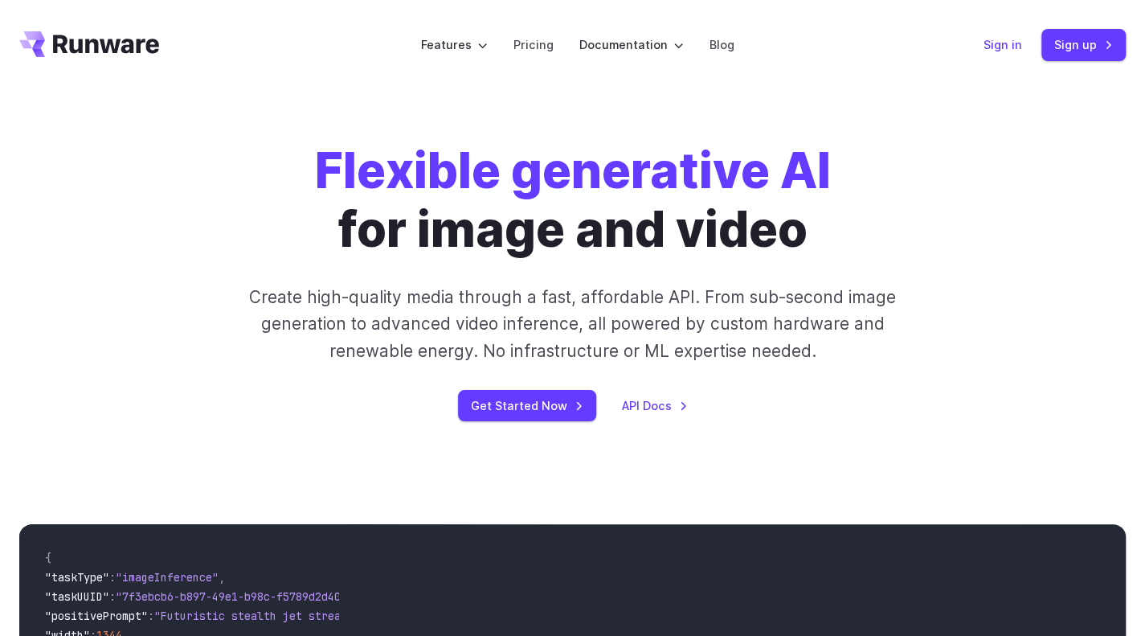
click at [1015, 42] on link "Sign in" at bounding box center [1003, 44] width 39 height 18
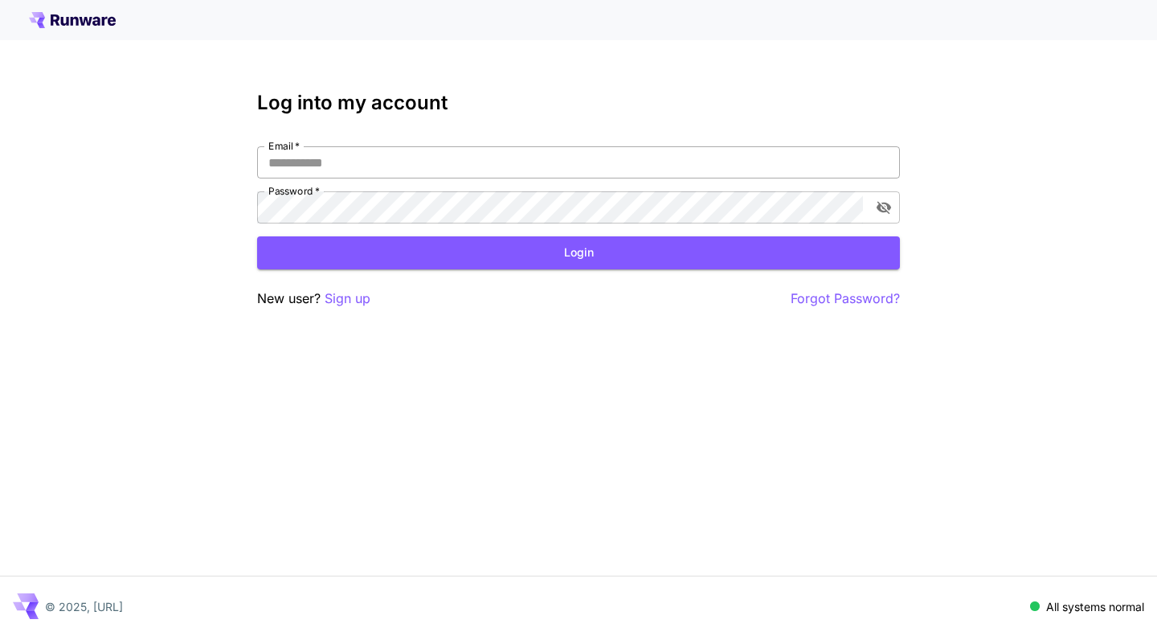
drag, startPoint x: 0, startPoint y: 0, endPoint x: 477, endPoint y: 173, distance: 507.6
click at [477, 173] on input "Email   *" at bounding box center [578, 162] width 643 height 32
type input "**********"
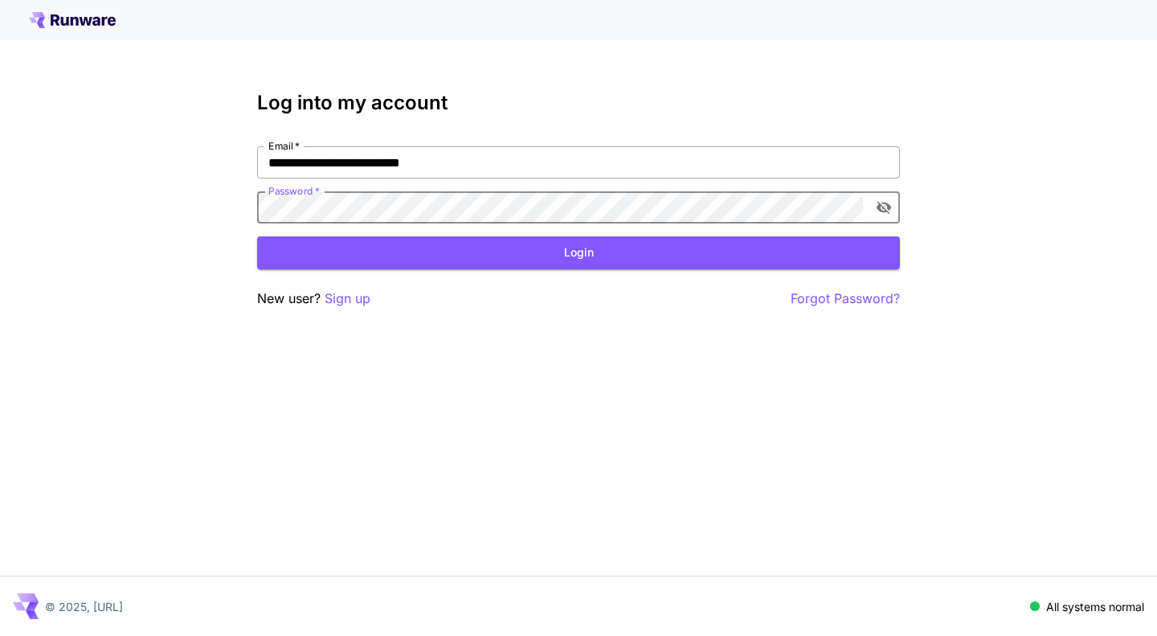
click button "Login" at bounding box center [578, 252] width 643 height 33
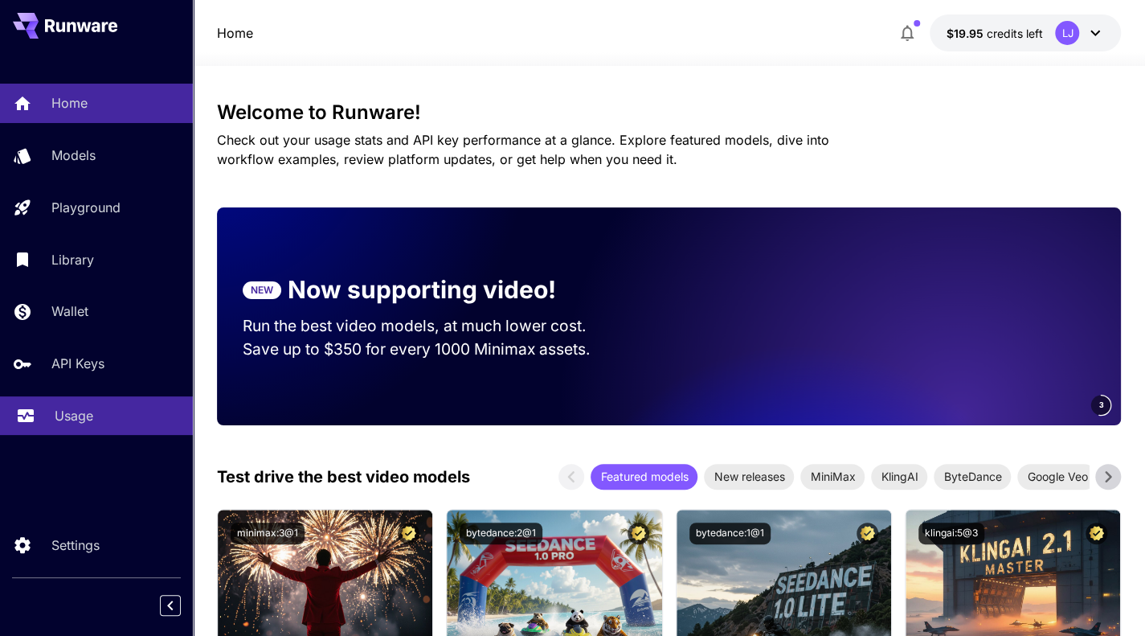
click at [86, 407] on p "Usage" at bounding box center [74, 415] width 39 height 19
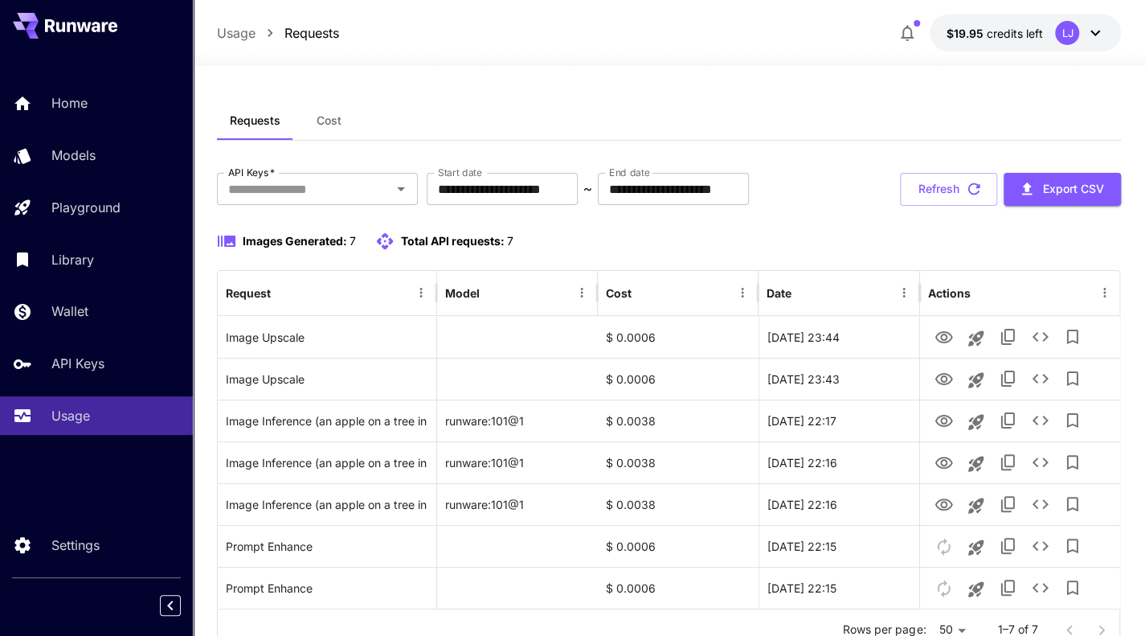
click at [443, 234] on span "Total API requests:" at bounding box center [453, 241] width 104 height 14
click at [491, 244] on span "Total API requests:" at bounding box center [453, 241] width 104 height 14
click at [957, 180] on button "Refresh" at bounding box center [948, 189] width 97 height 33
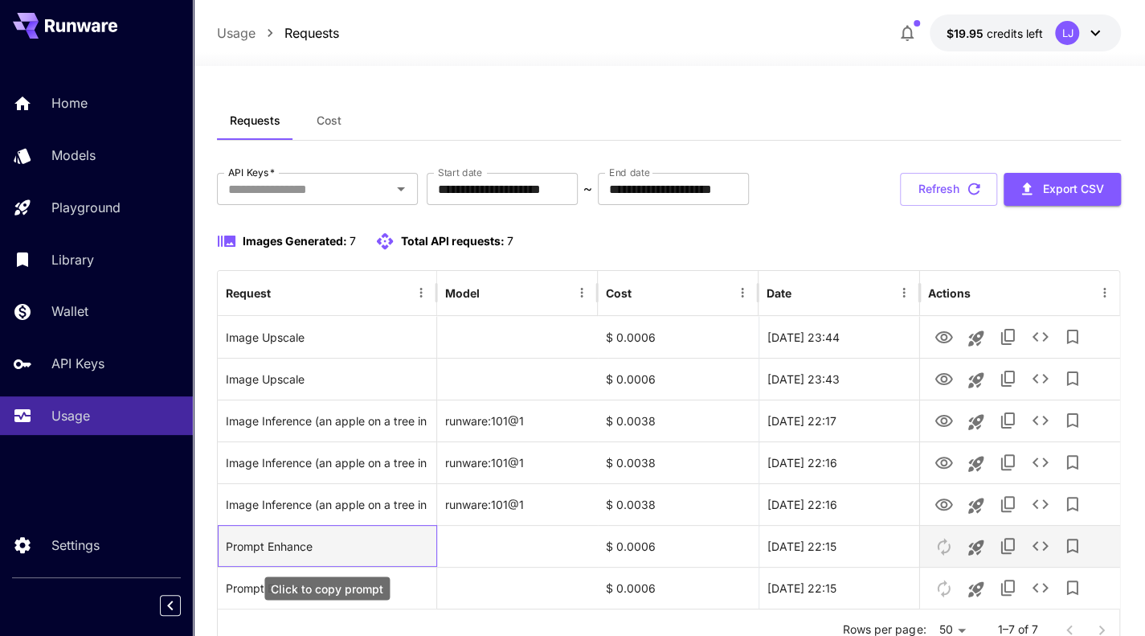
click at [257, 550] on div "Prompt Enhance" at bounding box center [327, 546] width 203 height 41
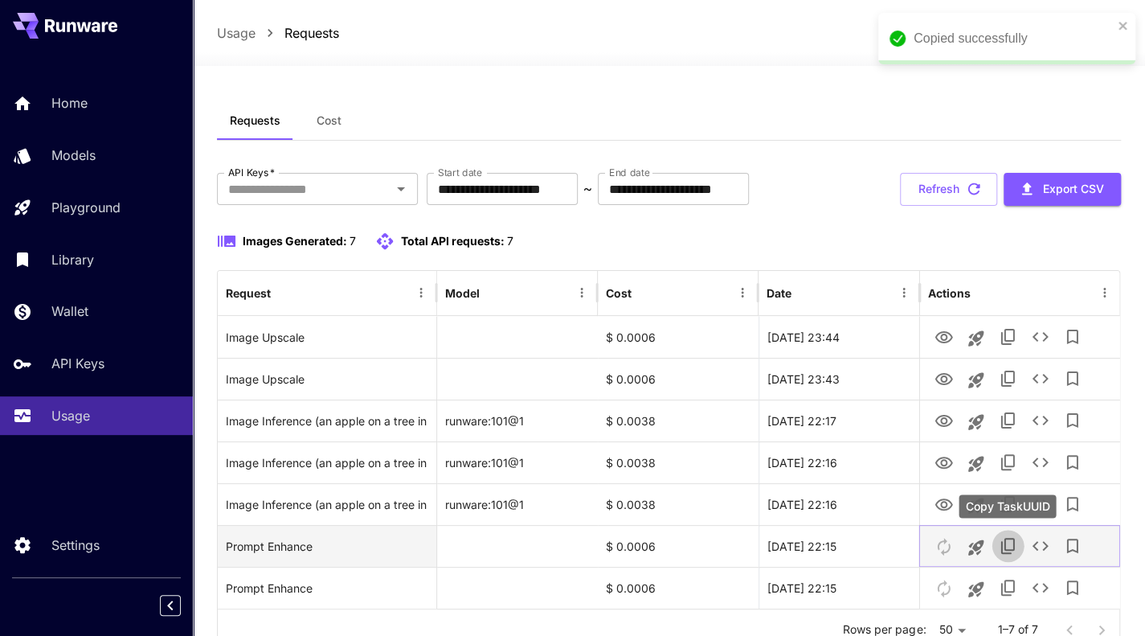
click at [1007, 548] on icon "Copy TaskUUID" at bounding box center [1007, 546] width 14 height 16
click at [1039, 548] on icon "See details" at bounding box center [1039, 545] width 19 height 19
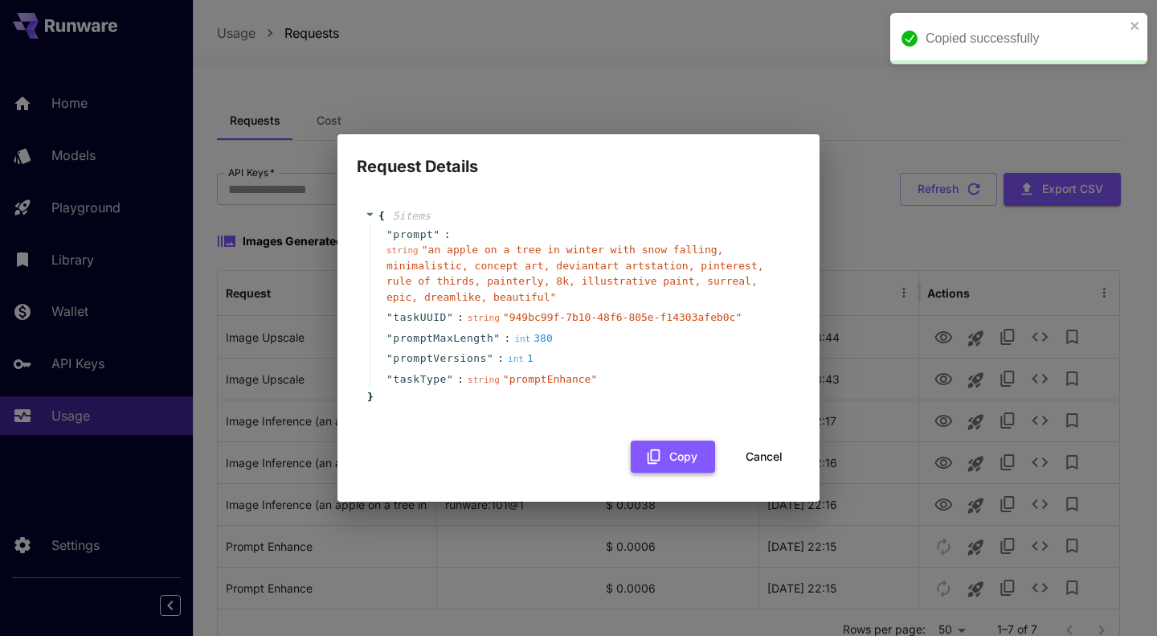
click at [677, 452] on button "Copy" at bounding box center [673, 456] width 84 height 33
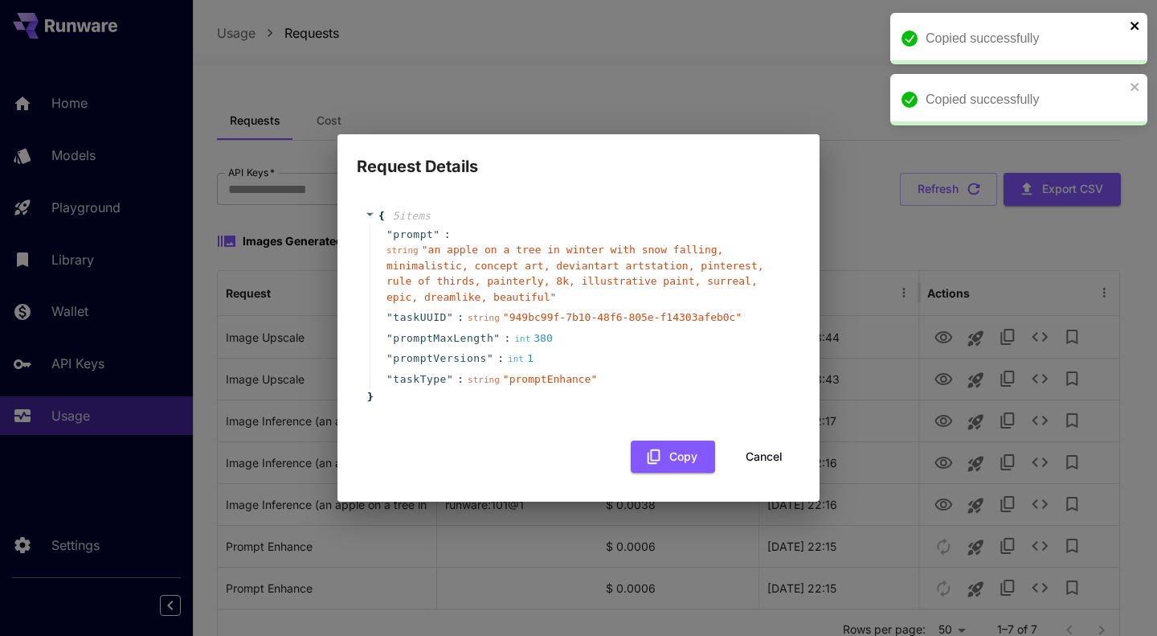
click at [1140, 30] on icon "close" at bounding box center [1135, 25] width 11 height 13
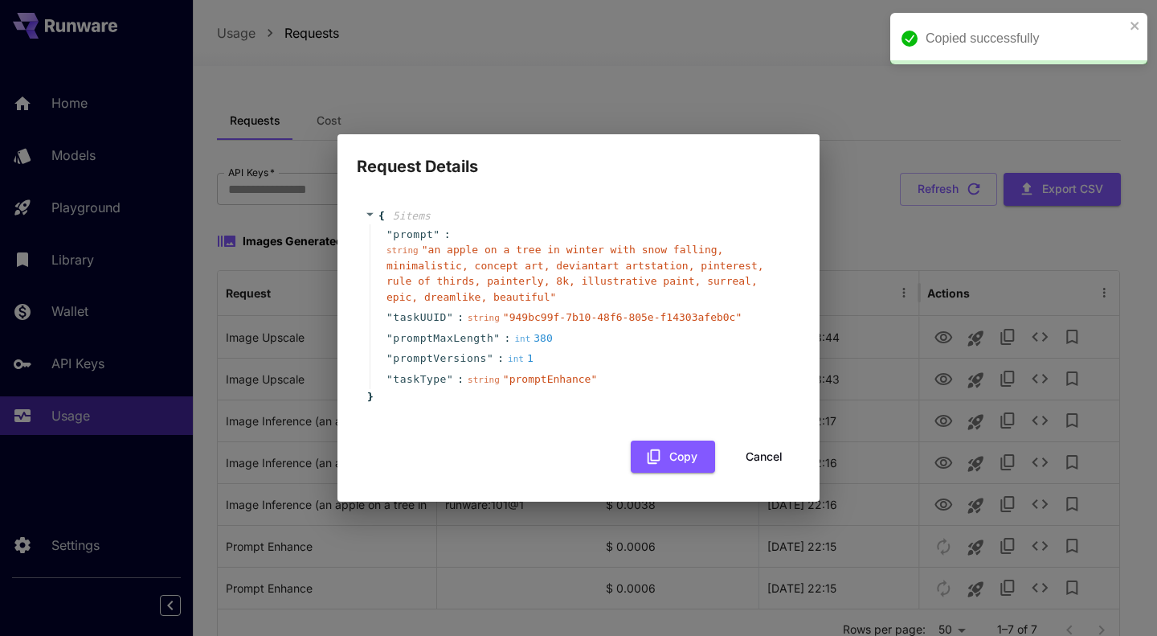
click at [1133, 98] on div "Request Details { 5 item s " prompt " : string " an apple on a tree in winter w…" at bounding box center [578, 318] width 1157 height 636
click at [1135, 27] on icon "close" at bounding box center [1135, 26] width 8 height 8
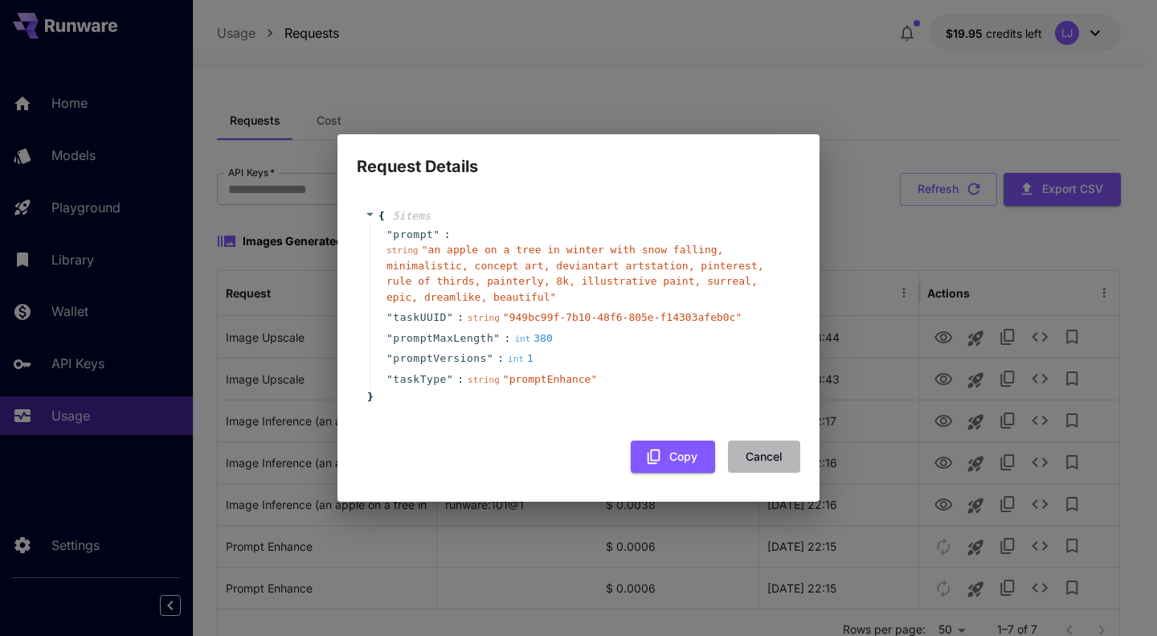
click at [761, 467] on button "Cancel" at bounding box center [764, 456] width 72 height 33
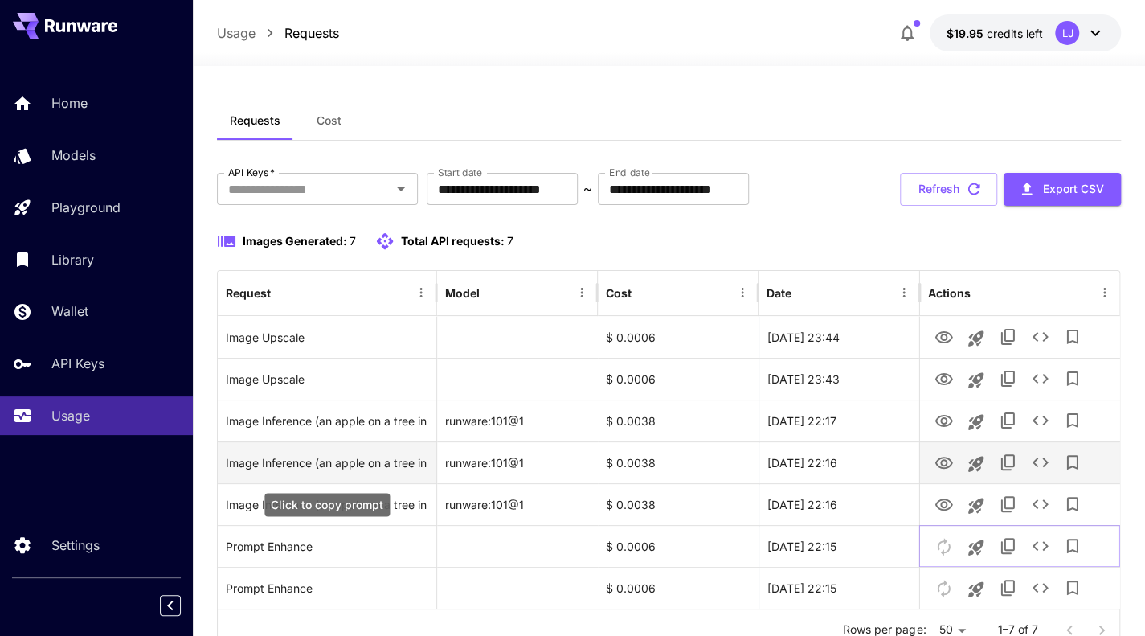
scroll to position [63, 0]
